Goal: Information Seeking & Learning: Learn about a topic

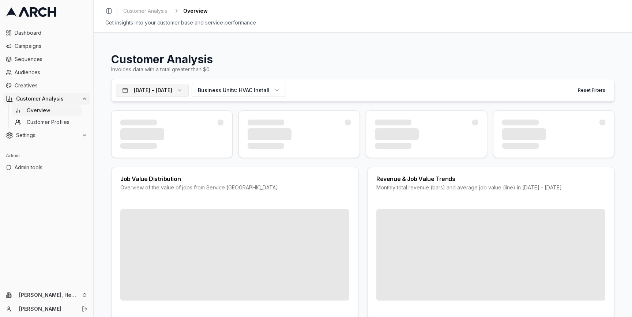
click at [163, 92] on button "[DATE] - [DATE]" at bounding box center [152, 90] width 73 height 13
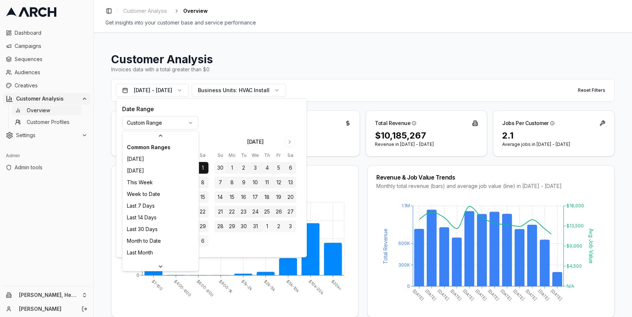
click at [169, 122] on html "Dashboard Campaigns Sequences Audiences Creatives Customer Analysis Overview Cu…" at bounding box center [316, 158] width 632 height 317
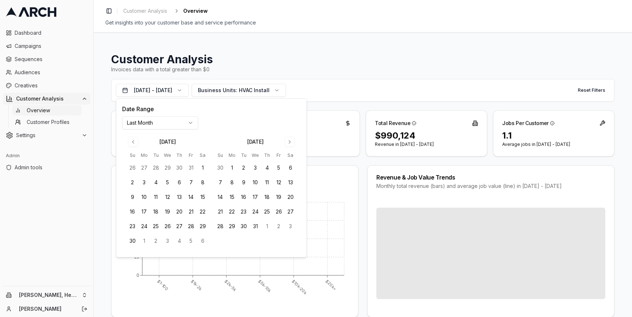
click at [163, 123] on html "Dashboard Campaigns Sequences Audiences Creatives Customer Analysis Overview Cu…" at bounding box center [316, 158] width 632 height 317
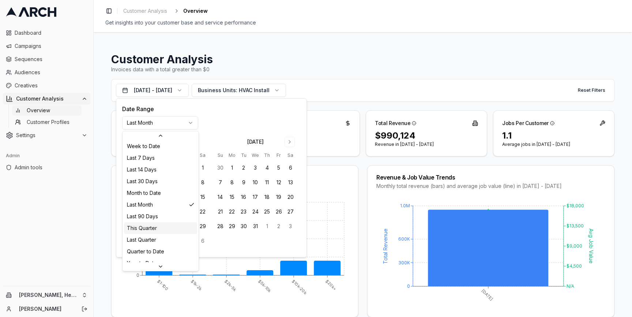
scroll to position [94, 0]
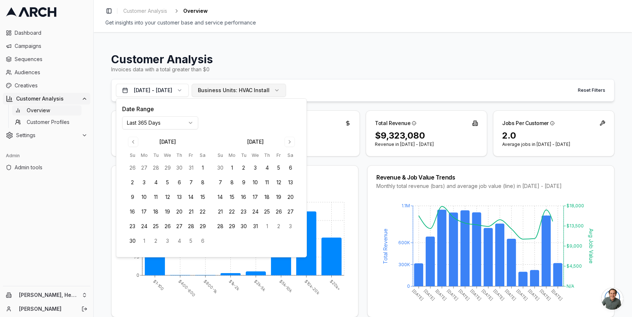
click at [237, 90] on span "Business Units:" at bounding box center [217, 90] width 39 height 7
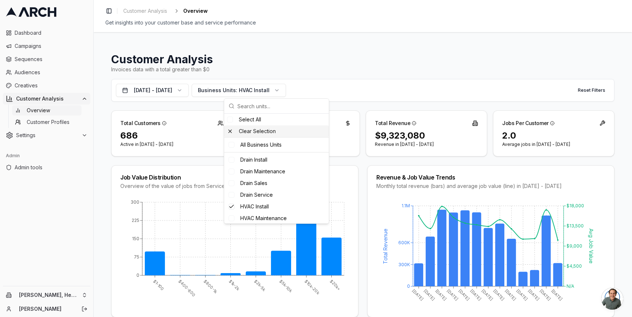
click at [248, 133] on div "Clear Selection" at bounding box center [276, 131] width 105 height 12
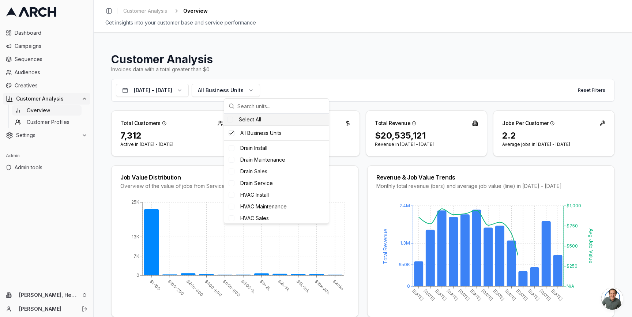
click at [111, 166] on div "Job Value Distribution Overview of the value of jobs from Service Titan $1-100 …" at bounding box center [362, 241] width 503 height 152
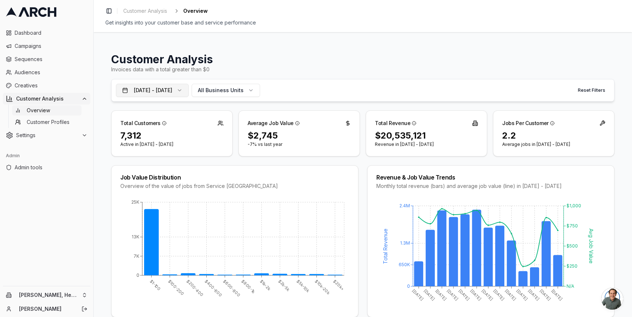
click at [189, 91] on button "[DATE] - [DATE]" at bounding box center [152, 90] width 73 height 13
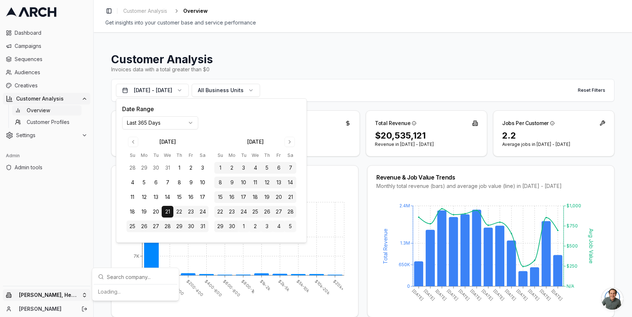
click at [87, 292] on html "Dashboard Campaigns Sequences Audiences Creatives Customer Analysis Overview Cu…" at bounding box center [316, 158] width 632 height 317
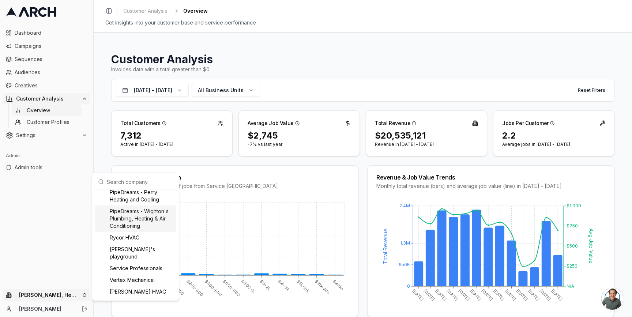
scroll to position [763, 0]
click at [147, 267] on div "Service Professionals" at bounding box center [135, 268] width 81 height 12
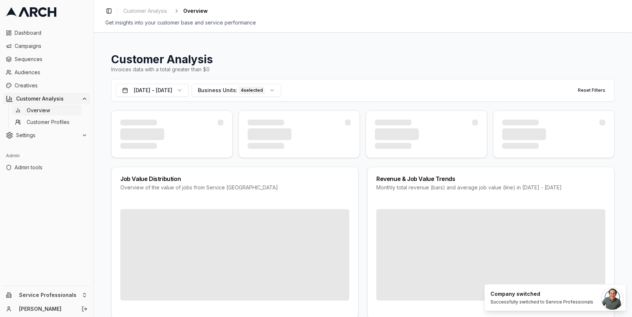
click at [101, 159] on div "Customer Analysis Invoices data with a total greater than $0 [DATE] - [DATE] Bu…" at bounding box center [363, 174] width 538 height 285
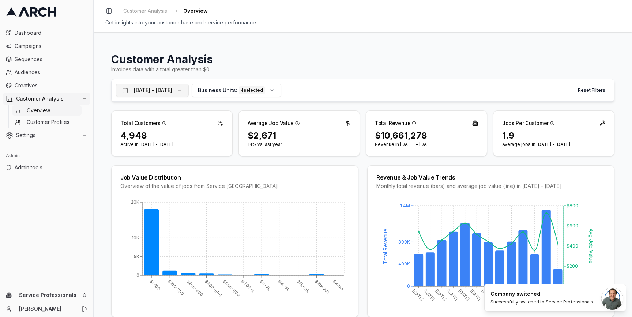
click at [189, 92] on button "[DATE] - [DATE]" at bounding box center [152, 90] width 73 height 13
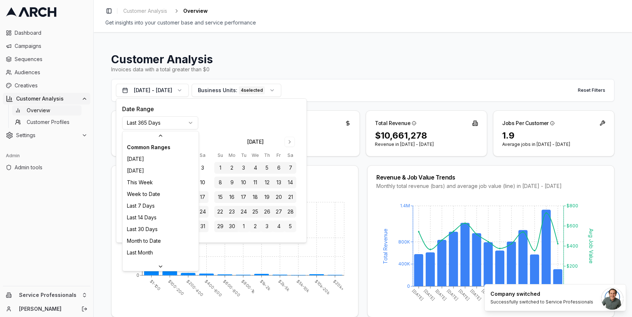
click at [192, 123] on html "Dashboard Campaigns Sequences Audiences Creatives Customer Analysis Overview Cu…" at bounding box center [316, 158] width 632 height 317
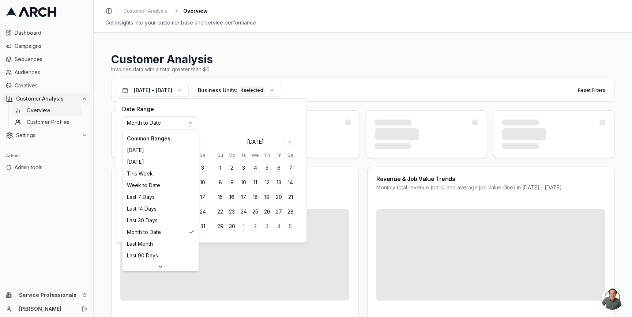
click at [162, 122] on html "Dashboard Campaigns Sequences Audiences Creatives Customer Analysis Overview Cu…" at bounding box center [316, 158] width 632 height 317
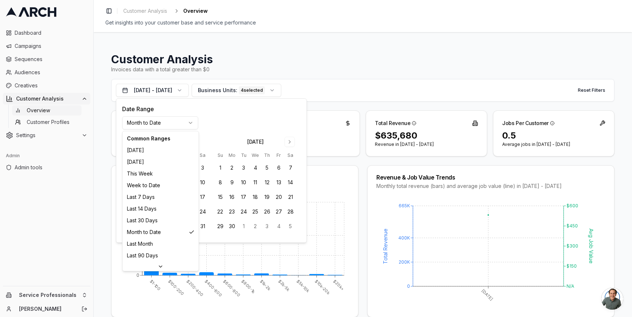
scroll to position [94, 0]
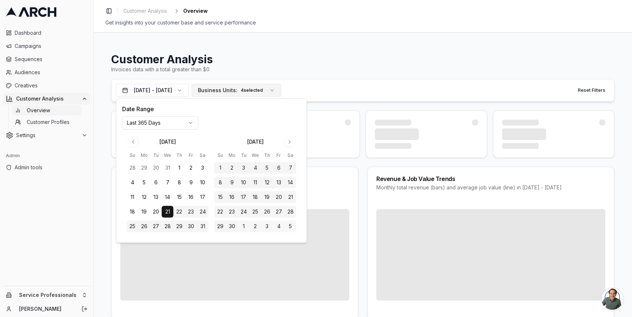
click at [237, 92] on span "Business Units:" at bounding box center [217, 90] width 39 height 7
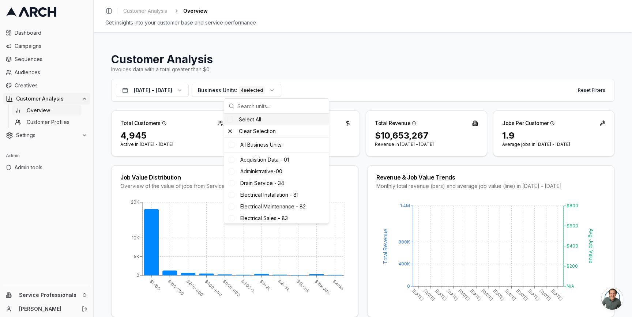
click at [250, 132] on div "Clear Selection" at bounding box center [276, 131] width 105 height 12
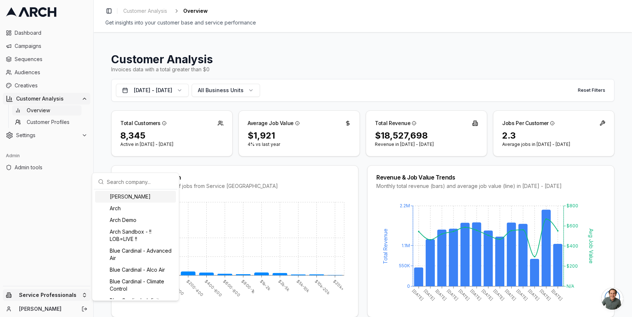
click at [80, 296] on html "Dashboard Campaigns Sequences Audiences Creatives Customer Analysis Overview Cu…" at bounding box center [316, 158] width 632 height 317
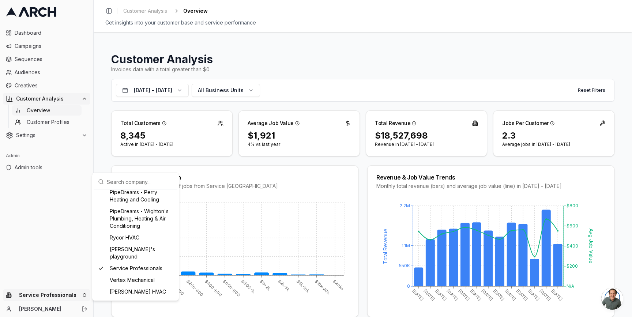
scroll to position [763, 0]
click at [135, 277] on div "Vertex Mechanical" at bounding box center [135, 280] width 81 height 12
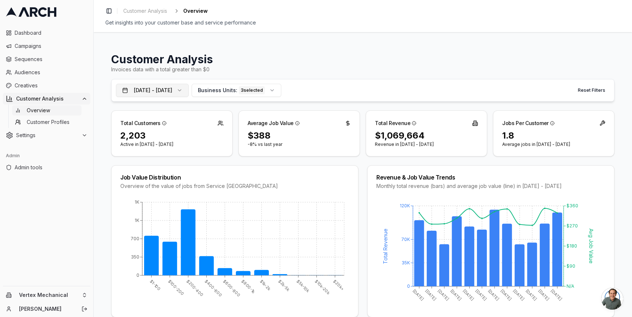
click at [189, 90] on button "[DATE] - [DATE]" at bounding box center [152, 90] width 73 height 13
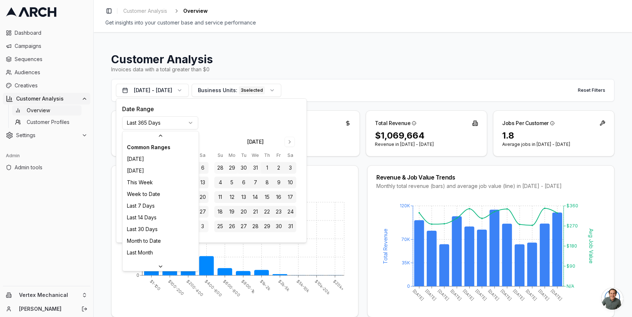
click at [164, 125] on html "Dashboard Campaigns Sequences Audiences Creatives Customer Analysis Overview Cu…" at bounding box center [316, 158] width 632 height 317
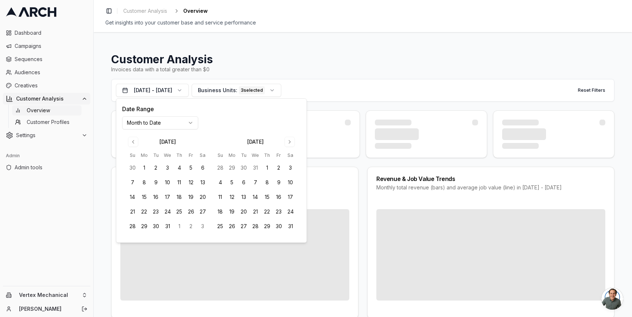
click at [158, 122] on html "Dashboard Campaigns Sequences Audiences Creatives Customer Analysis Overview Cu…" at bounding box center [316, 158] width 632 height 317
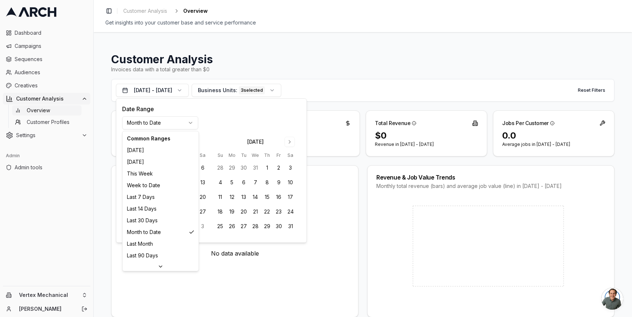
scroll to position [94, 0]
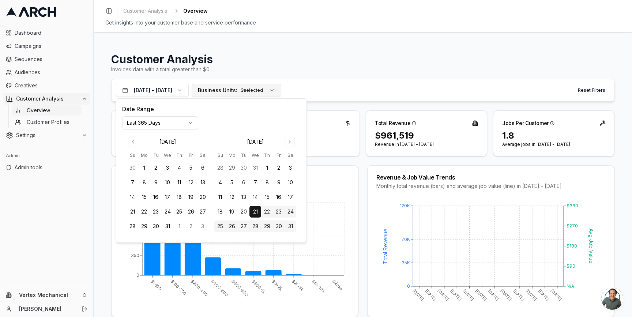
click at [265, 90] on div "3 selected" at bounding box center [252, 90] width 26 height 8
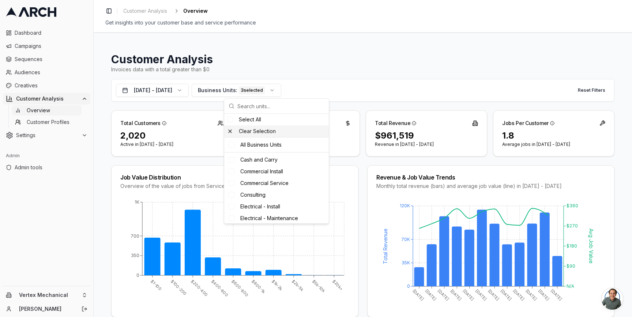
click at [256, 131] on div "Clear Selection" at bounding box center [276, 131] width 105 height 12
